Goal: Answer question/provide support

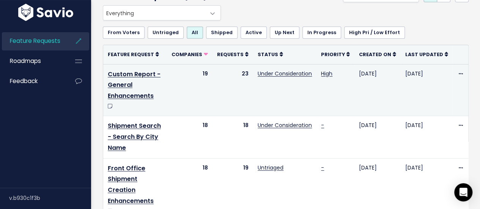
scroll to position [76, 0]
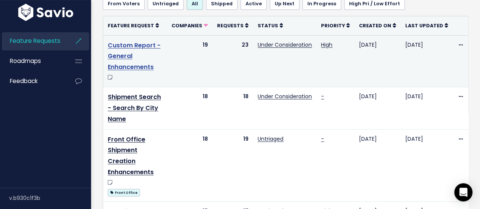
click at [122, 54] on link "Custom Report - General Enhancements" at bounding box center [134, 56] width 53 height 31
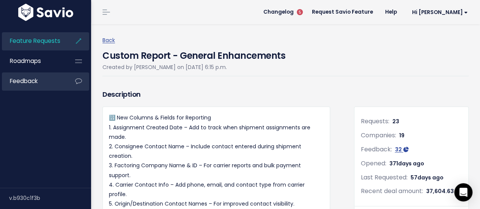
click at [50, 82] on link "Feedback" at bounding box center [32, 80] width 61 height 17
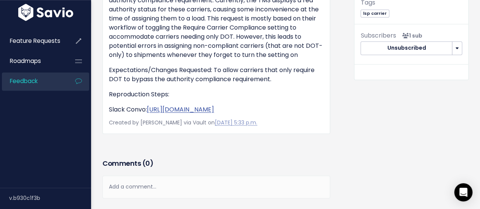
click at [271, 79] on p "Expectations/Changes Requested: To allow carriers that only require DOT to bypa…" at bounding box center [216, 75] width 215 height 18
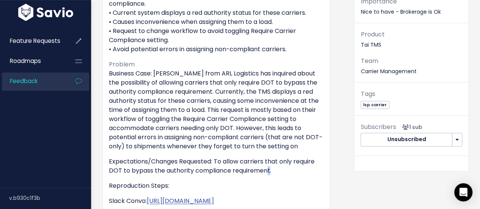
scroll to position [146, 0]
